Goal: Task Accomplishment & Management: Manage account settings

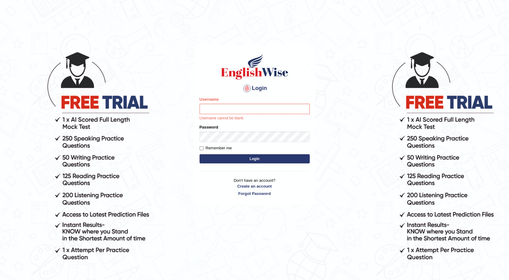
click at [217, 131] on div "Password" at bounding box center [255, 133] width 110 height 18
click at [232, 108] on input "Username" at bounding box center [255, 109] width 110 height 10
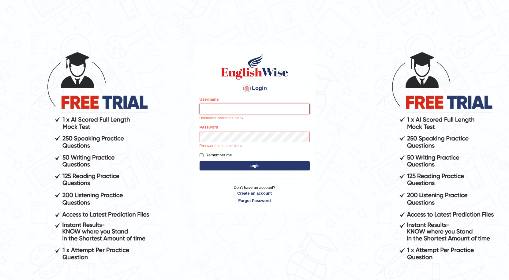
type input "BharatR"
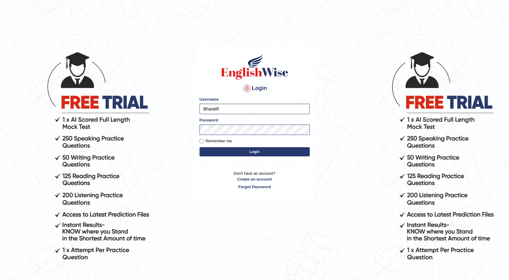
click at [225, 144] on label "Remember me" at bounding box center [216, 141] width 32 height 6
click at [204, 143] on input "Remember me" at bounding box center [202, 141] width 4 height 4
checkbox input "true"
click at [247, 162] on div "Login Please fix the following errors: Username [PERSON_NAME] Password Remember…" at bounding box center [254, 121] width 121 height 153
click at [247, 157] on form "Please fix the following errors: Username [PERSON_NAME] Password Remember me Lo…" at bounding box center [255, 127] width 110 height 62
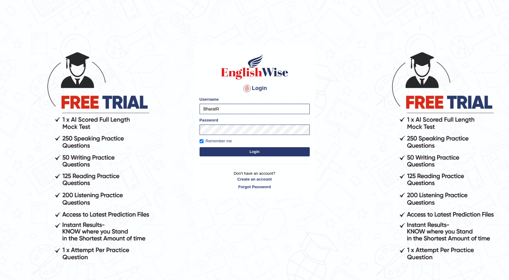
click at [248, 155] on button "Login" at bounding box center [255, 151] width 110 height 9
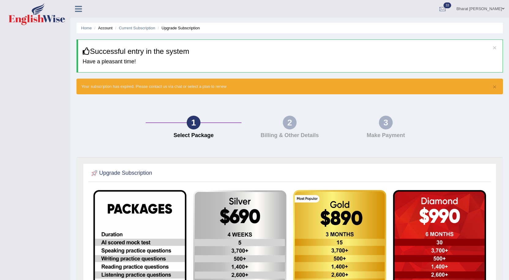
click at [447, 11] on div at bounding box center [442, 9] width 9 height 9
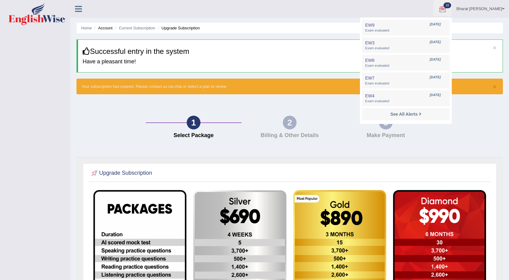
click at [447, 11] on div at bounding box center [442, 9] width 9 height 9
